Goal: Obtain resource: Download file/media

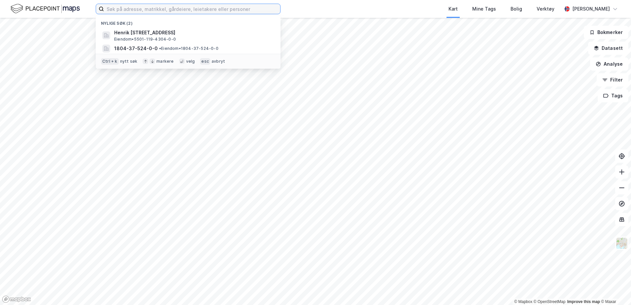
click at [166, 5] on input at bounding box center [192, 9] width 176 height 10
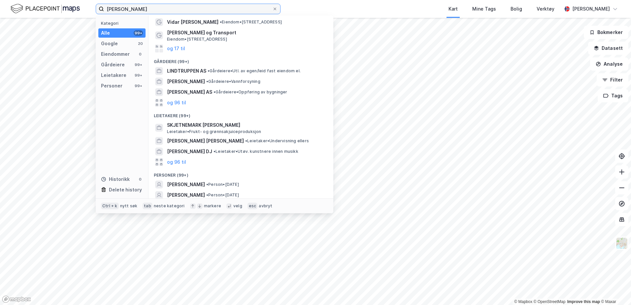
scroll to position [44, 0]
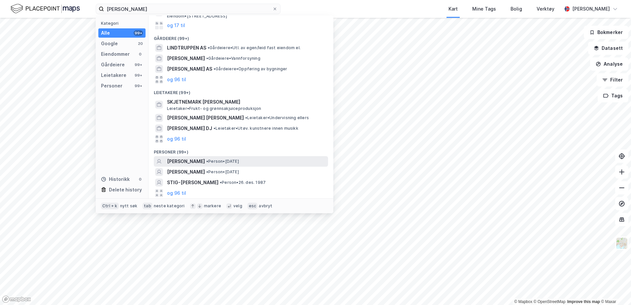
click at [197, 162] on span "[PERSON_NAME]" at bounding box center [186, 161] width 38 height 8
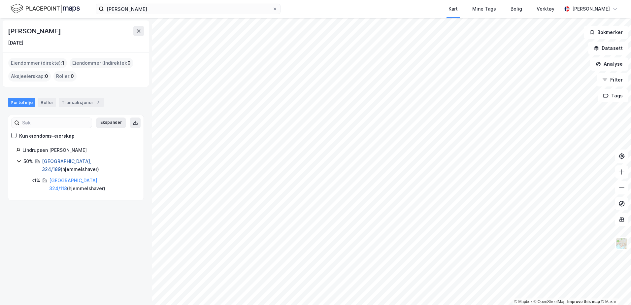
click at [61, 162] on link "[GEOGRAPHIC_DATA], 324/189" at bounding box center [66, 165] width 49 height 14
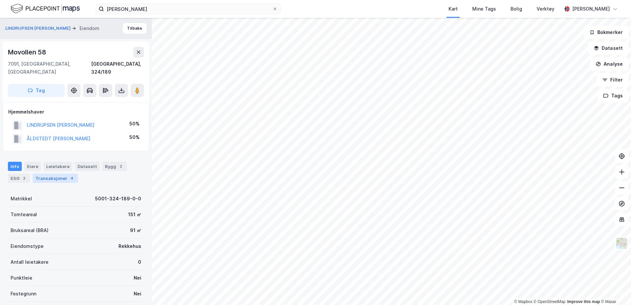
click at [61, 174] on div "Transaksjoner 4" at bounding box center [55, 178] width 45 height 9
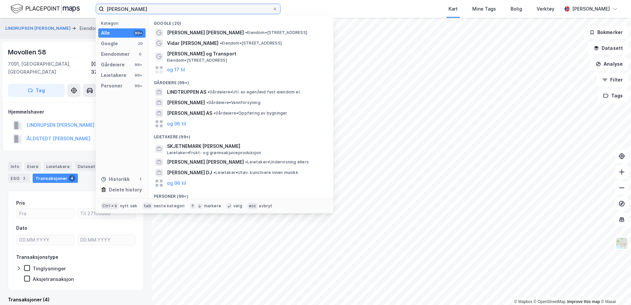
drag, startPoint x: 174, startPoint y: 8, endPoint x: 16, endPoint y: 13, distance: 158.8
click at [16, 13] on div "[PERSON_NAME] Kategori Alle 99+ Google 20 Eiendommer 0 Gårdeiere 99+ Leietakere…" at bounding box center [315, 9] width 631 height 18
type input "p"
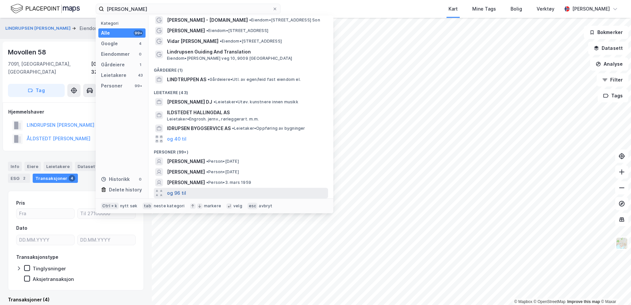
click at [181, 192] on button "og 96 til" at bounding box center [176, 193] width 19 height 8
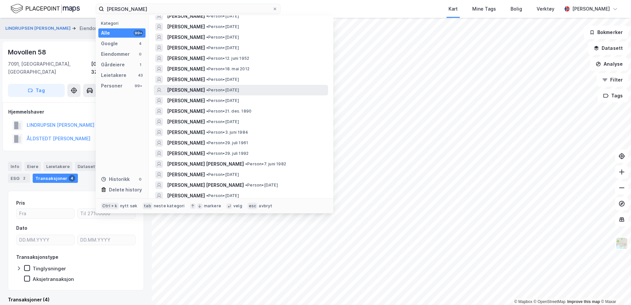
scroll to position [1016, 0]
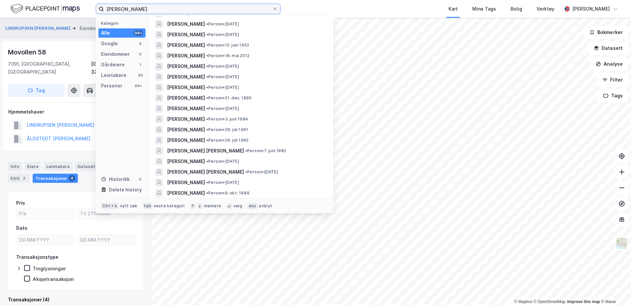
drag, startPoint x: 125, startPoint y: 9, endPoint x: 50, endPoint y: 6, distance: 75.0
click at [50, 6] on div "åldstedt lindrupsen Kategori Alle 99+ Google 4 Eiendommer 0 Gårdeiere 1 Leietak…" at bounding box center [315, 9] width 631 height 18
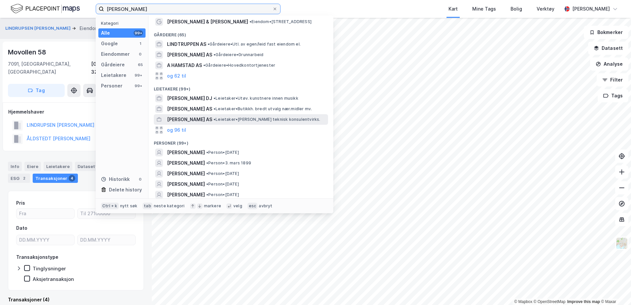
scroll to position [0, 0]
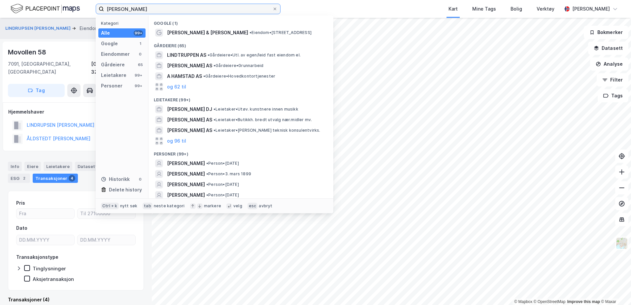
type input "[PERSON_NAME]"
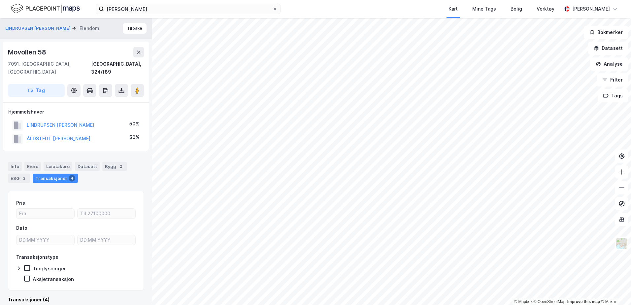
click at [51, 8] on img at bounding box center [45, 9] width 69 height 12
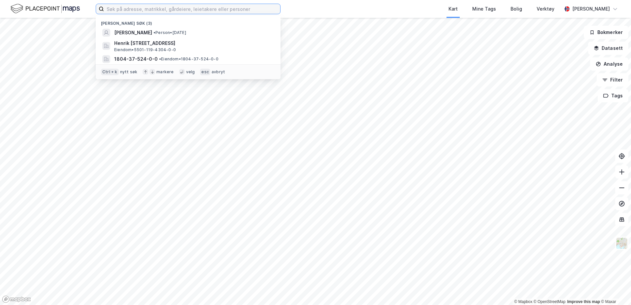
click at [199, 11] on input at bounding box center [192, 9] width 176 height 10
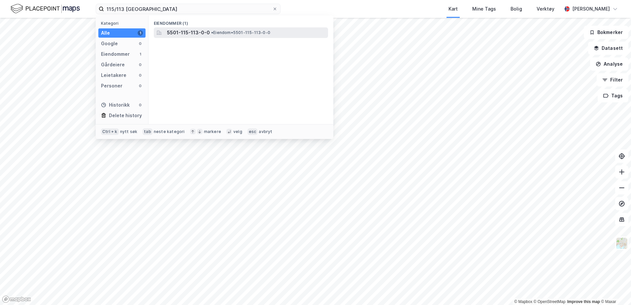
click at [194, 29] on span "5501-115-113-0-0" at bounding box center [188, 33] width 43 height 8
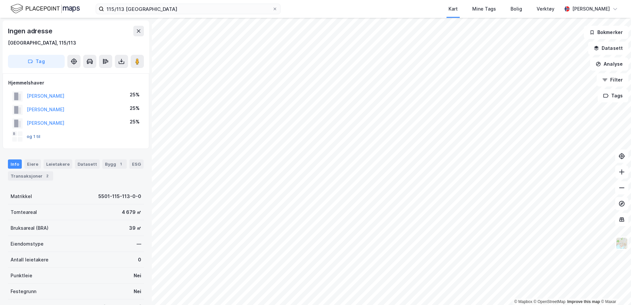
click at [0, 0] on button "og 1 til" at bounding box center [0, 0] width 0 height 0
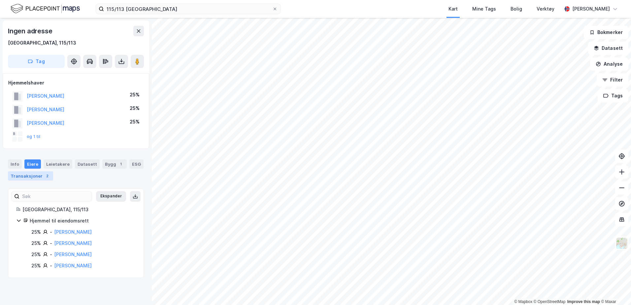
click at [44, 178] on div "2" at bounding box center [47, 176] width 7 height 7
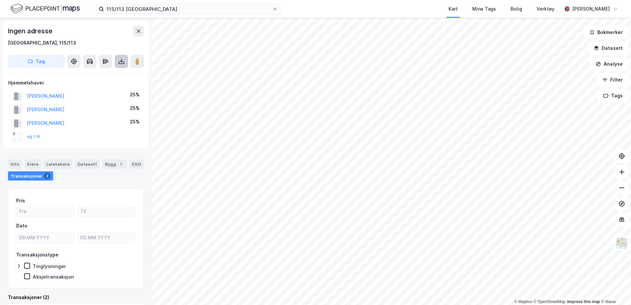
click at [125, 55] on button at bounding box center [121, 61] width 13 height 13
click at [99, 74] on div "Last ned grunnbok" at bounding box center [89, 74] width 38 height 5
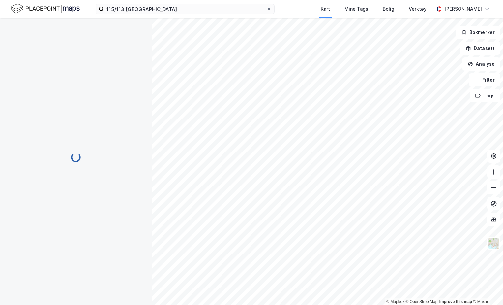
scroll to position [0, 0]
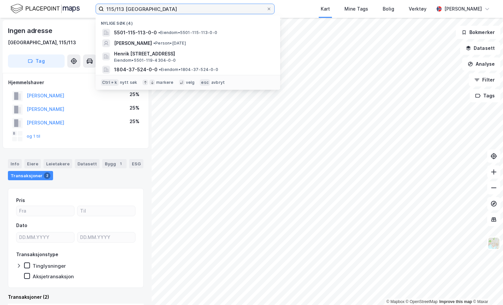
click at [122, 11] on input "115/113 tromsø" at bounding box center [185, 9] width 163 height 10
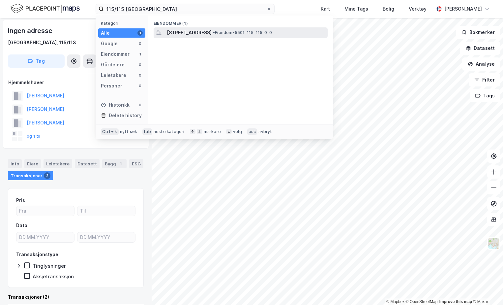
click at [212, 33] on span "Ringvegen 371, 9017, TROMSØ, TROMSØ" at bounding box center [189, 33] width 45 height 8
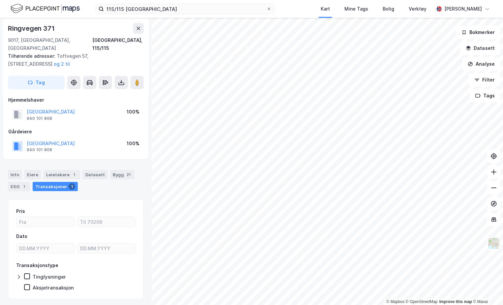
scroll to position [16, 0]
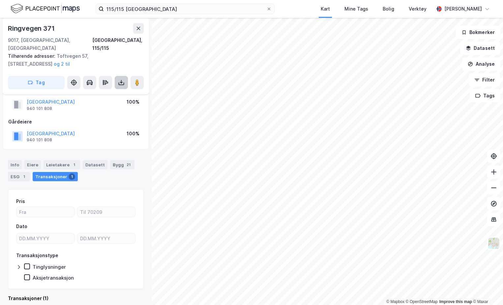
click at [118, 79] on icon at bounding box center [121, 82] width 7 height 7
click at [108, 93] on div "Last ned grunnbok" at bounding box center [89, 95] width 38 height 5
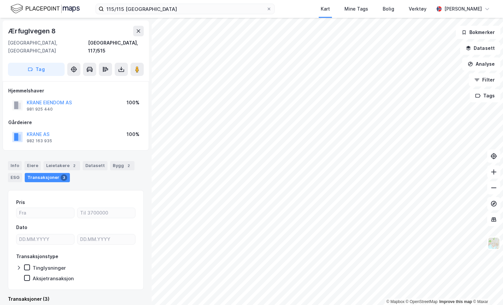
scroll to position [1, 0]
click at [124, 69] on icon at bounding box center [122, 70] width 6 height 3
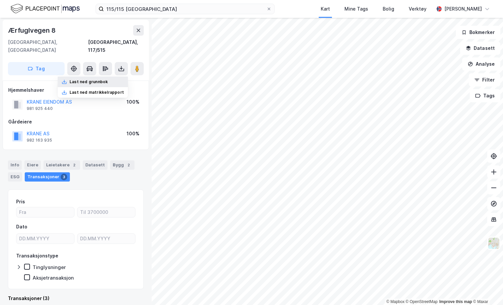
click at [118, 77] on div "Last ned grunnbok" at bounding box center [93, 82] width 70 height 11
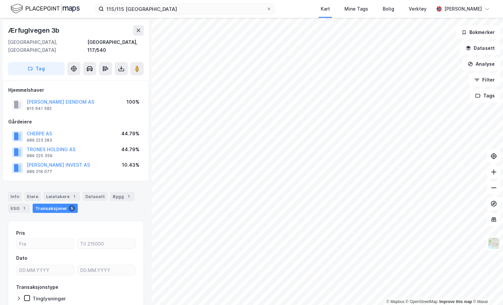
scroll to position [1, 0]
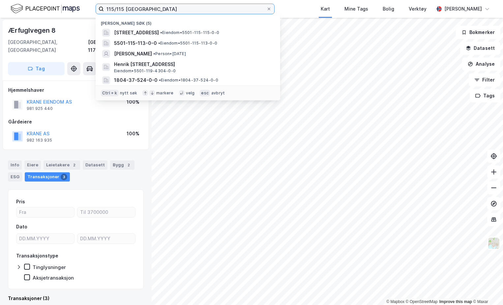
drag, startPoint x: 158, startPoint y: 8, endPoint x: -50, endPoint y: 29, distance: 209.9
click at [0, 29] on html "115/115 tromsø Nylige søk (5) Ringvegen 371, 9017, TROMSØ, TROMSØ • Eiendom • 5…" at bounding box center [251, 152] width 503 height 305
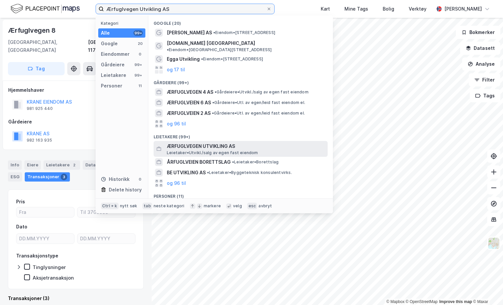
type input "Ærfuglvegen Utvikling AS"
click at [196, 144] on span "ÆRFUGLVEGEN UTVIKLING AS" at bounding box center [246, 146] width 158 height 8
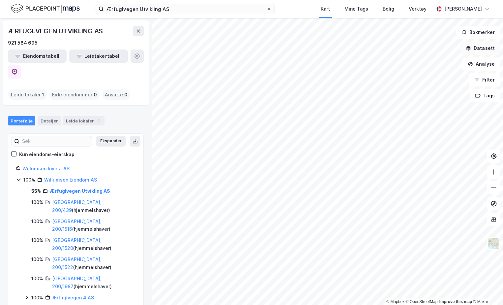
click at [464, 47] on button "Datasett" at bounding box center [481, 48] width 40 height 13
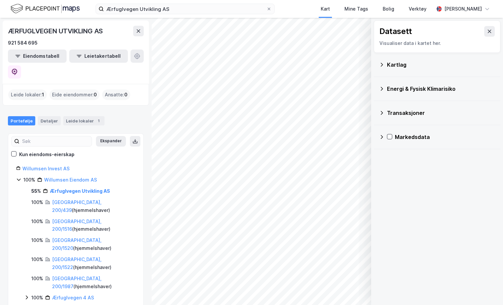
click at [391, 63] on div "Kartlag" at bounding box center [441, 65] width 108 height 8
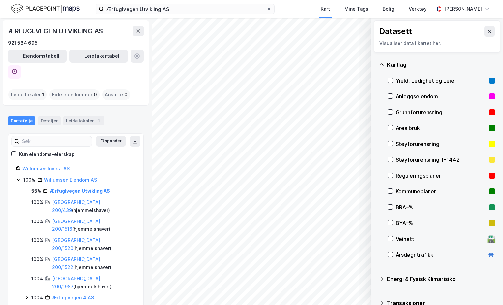
click at [393, 173] on div at bounding box center [390, 175] width 5 height 5
click at [487, 30] on icon at bounding box center [489, 31] width 5 height 5
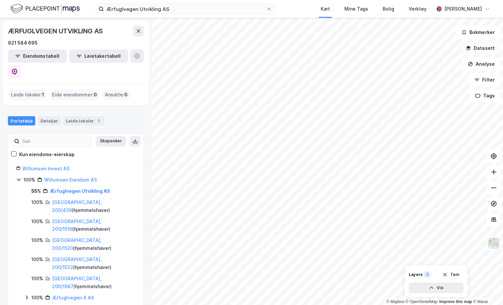
click at [494, 51] on button "Datasett" at bounding box center [481, 48] width 40 height 13
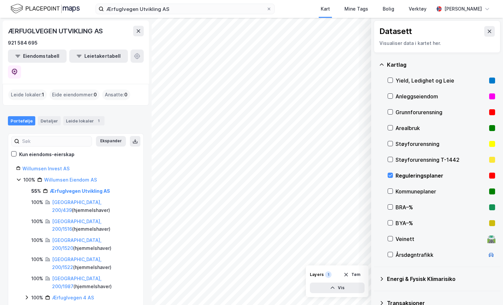
scroll to position [37, 0]
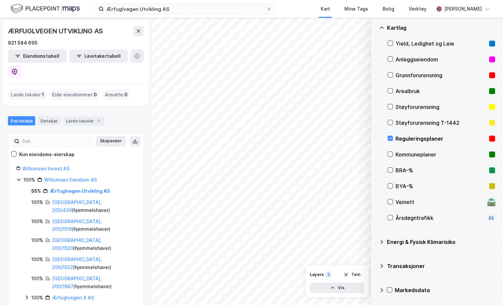
click at [382, 287] on icon at bounding box center [381, 289] width 5 height 5
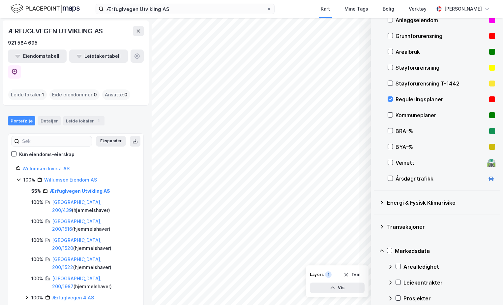
scroll to position [100, 0]
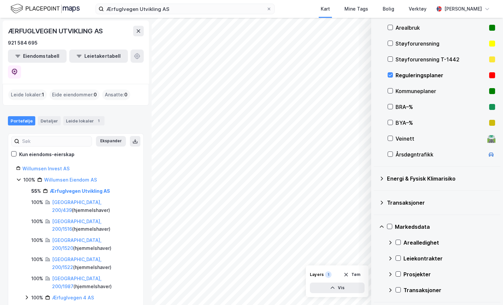
click at [391, 274] on icon at bounding box center [391, 274] width 2 height 4
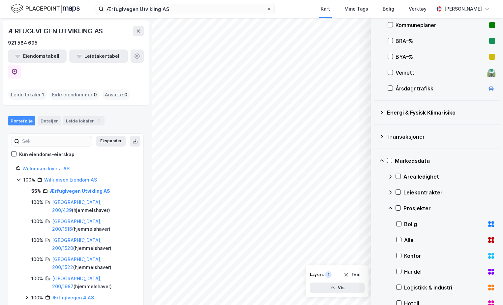
scroll to position [199, 0]
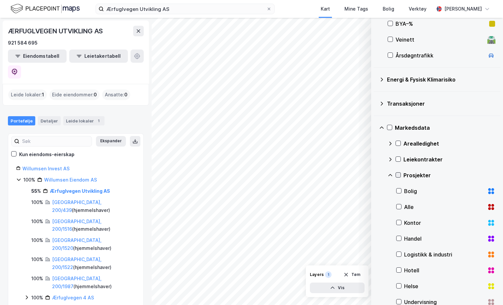
click at [400, 172] on div at bounding box center [398, 174] width 5 height 5
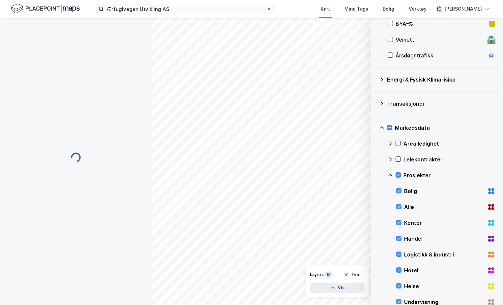
scroll to position [1, 0]
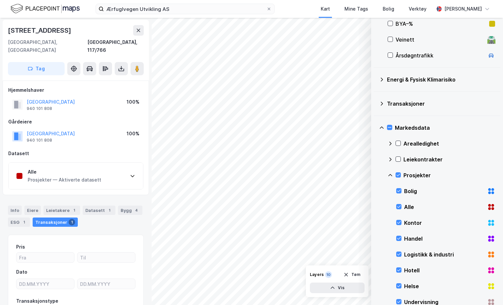
click at [134, 173] on icon at bounding box center [132, 175] width 5 height 5
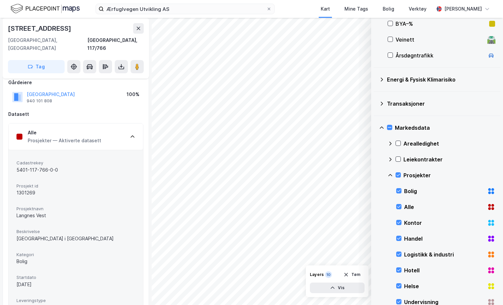
scroll to position [34, 0]
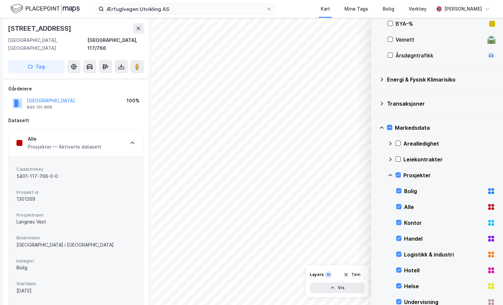
click at [121, 138] on div "Alle Prosjekter — Aktiverte datasett" at bounding box center [76, 143] width 135 height 26
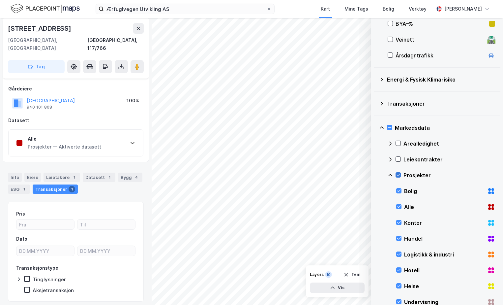
click at [400, 175] on icon at bounding box center [399, 175] width 4 height 2
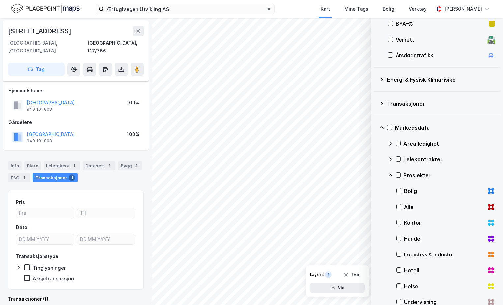
click at [384, 127] on icon at bounding box center [381, 127] width 5 height 5
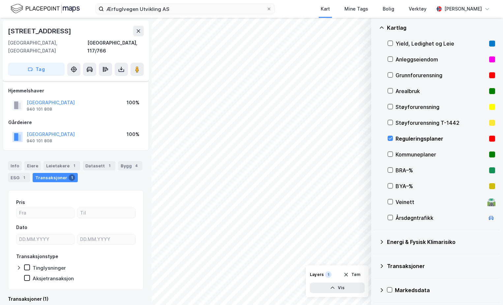
scroll to position [37, 0]
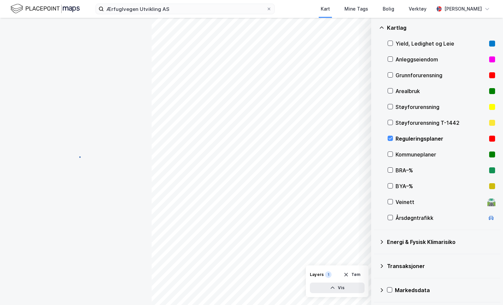
scroll to position [1, 0]
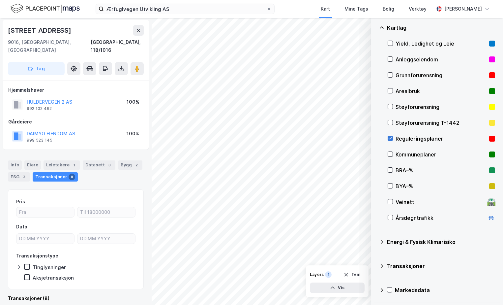
click at [393, 139] on icon at bounding box center [390, 138] width 5 height 5
